Goal: Information Seeking & Learning: Learn about a topic

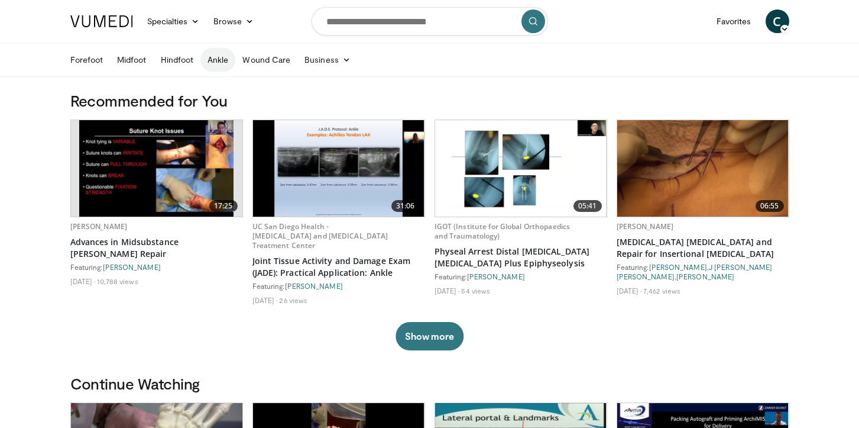
click at [224, 58] on link "Ankle" at bounding box center [217, 60] width 35 height 24
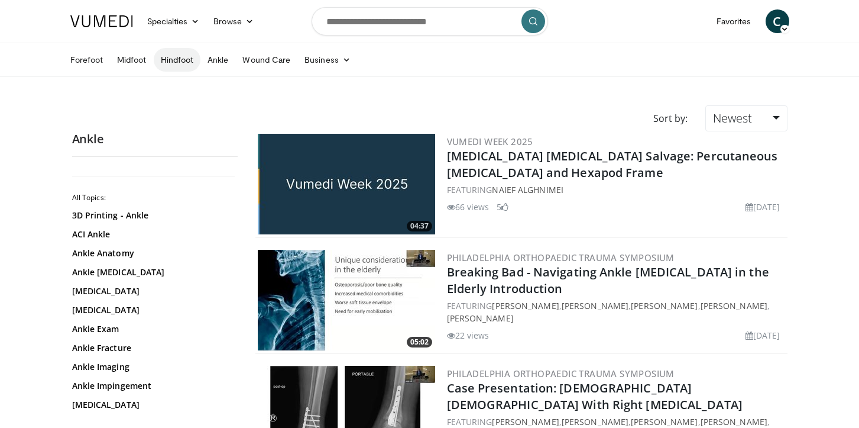
click at [180, 59] on link "Hindfoot" at bounding box center [177, 60] width 47 height 24
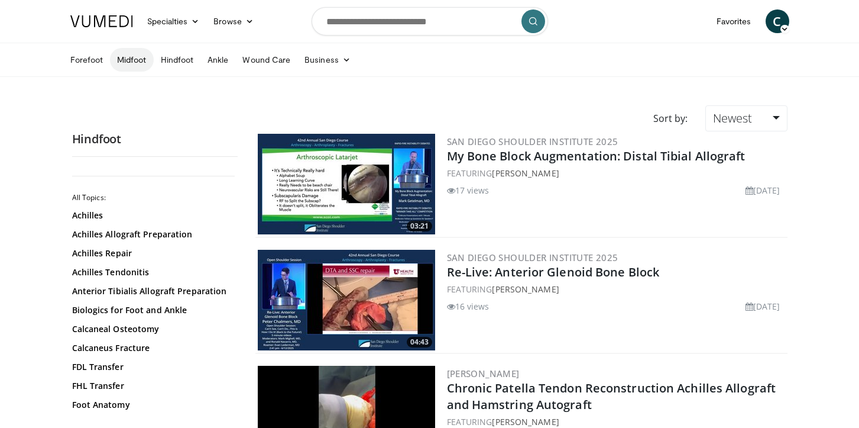
click at [130, 62] on link "Midfoot" at bounding box center [132, 60] width 44 height 24
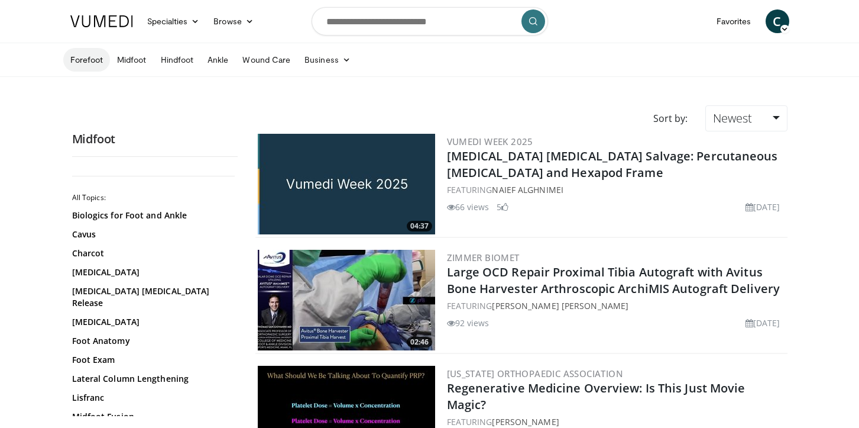
click at [72, 62] on link "Forefoot" at bounding box center [86, 60] width 47 height 24
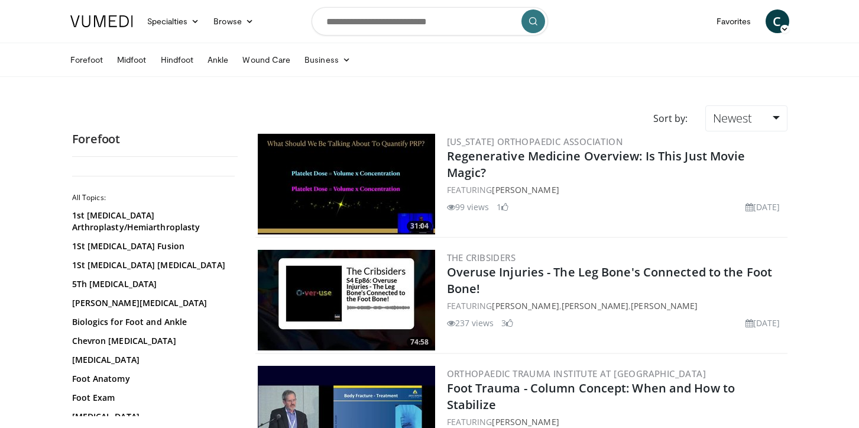
click at [125, 63] on link "Midfoot" at bounding box center [132, 60] width 44 height 24
